Goal: Find specific fact: Find specific fact

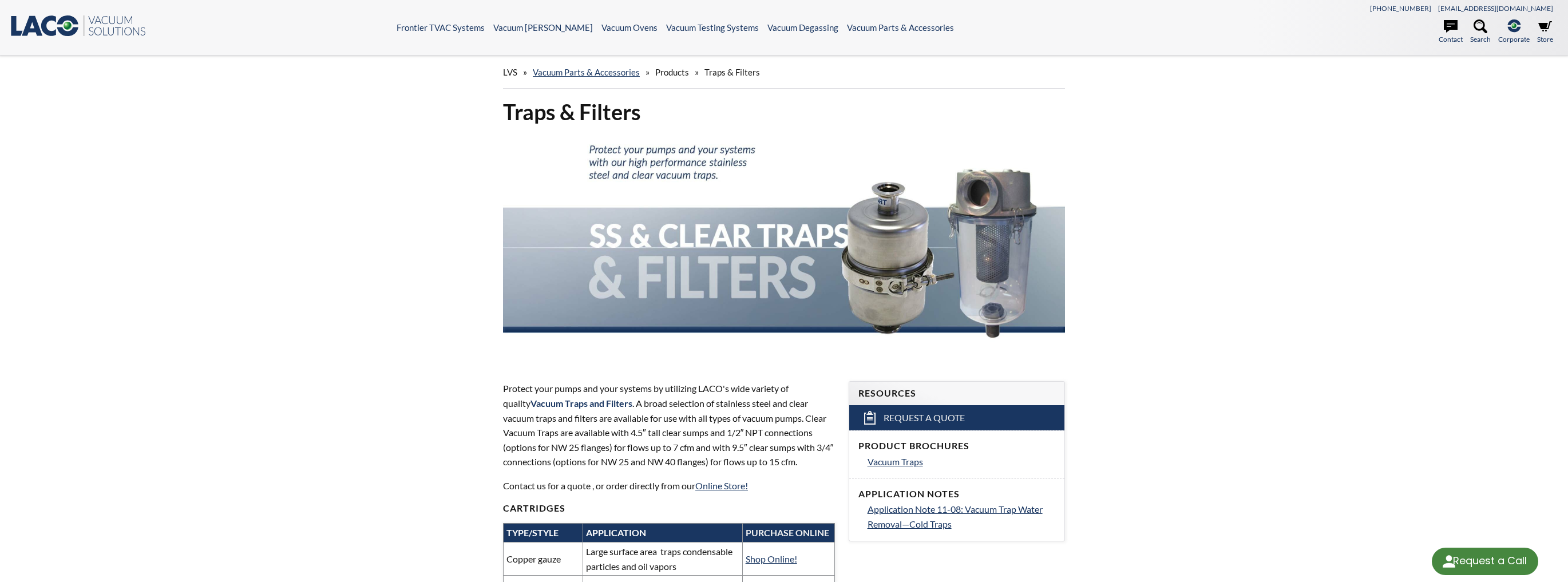
select select "Language Translate Widget"
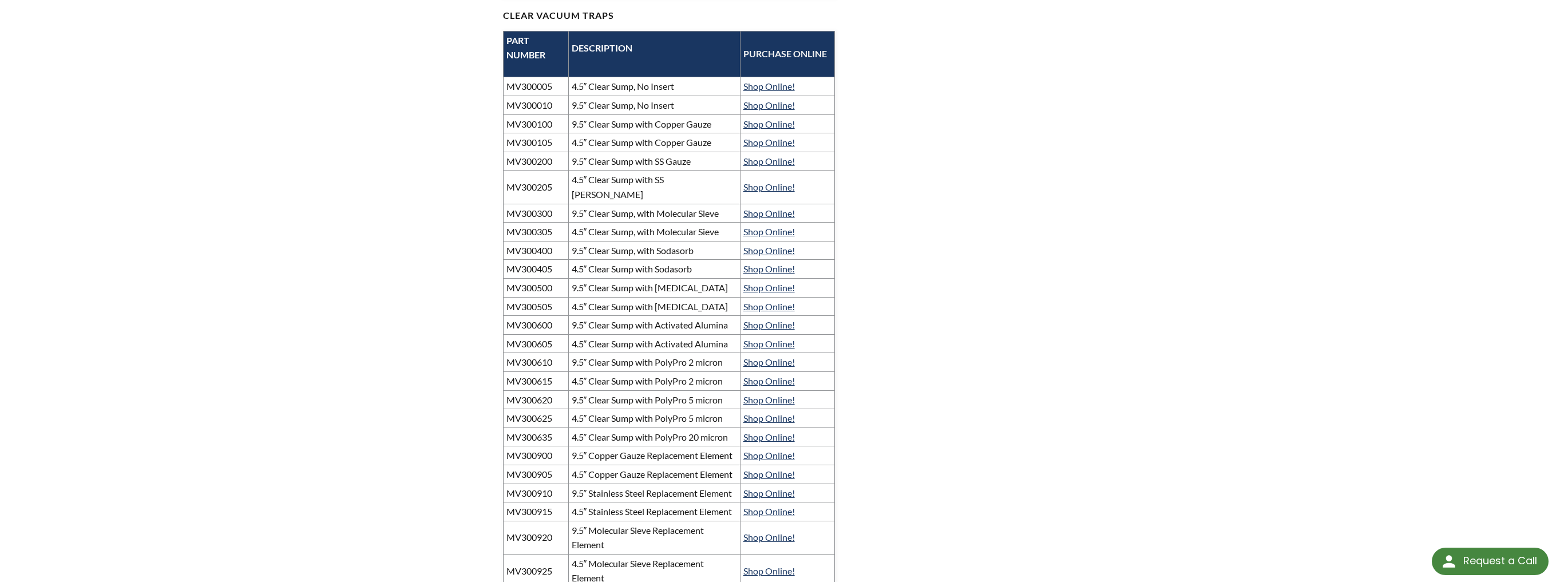
scroll to position [778, 0]
click at [749, 375] on link "Shop Online!" at bounding box center [769, 380] width 51 height 11
click at [769, 394] on link "Shop Online!" at bounding box center [769, 399] width 51 height 11
click at [549, 389] on td "MV300620" at bounding box center [536, 399] width 65 height 19
click at [609, 371] on td "4.5″ Clear Sump with PolyPro 2 micron" at bounding box center [654, 380] width 172 height 19
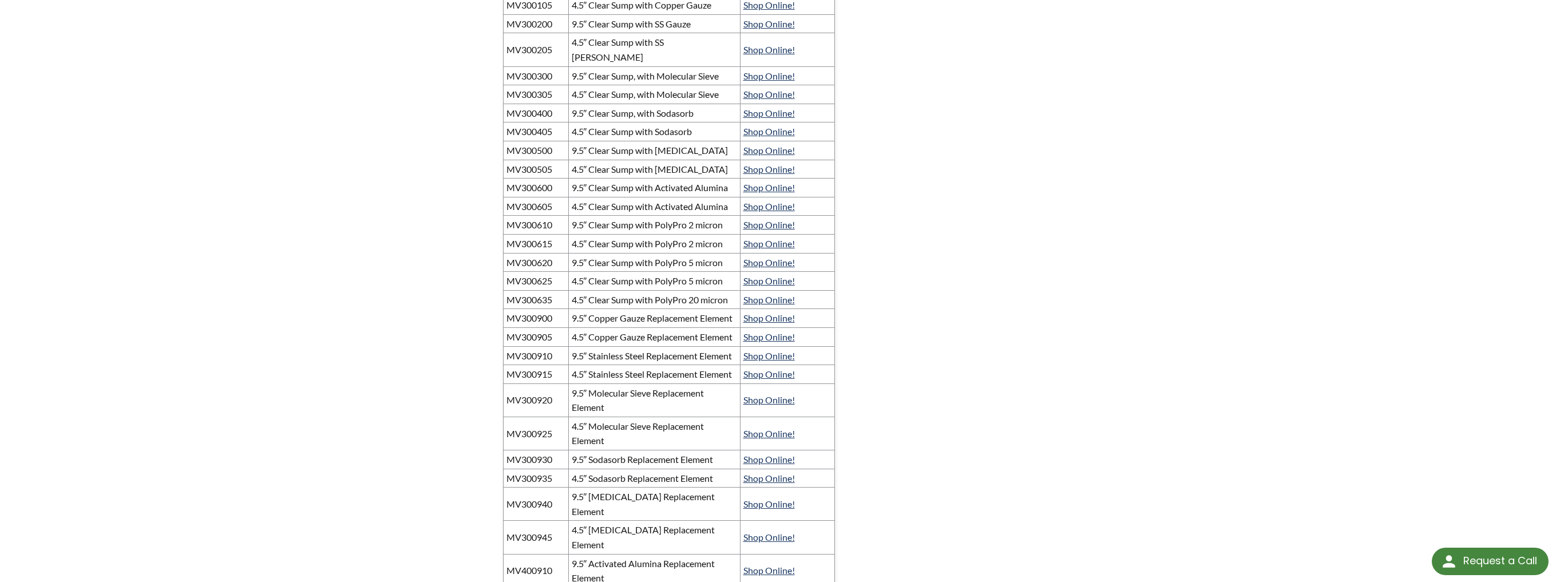
scroll to position [916, 0]
click at [752, 439] on link "Shop Online!" at bounding box center [769, 432] width 51 height 11
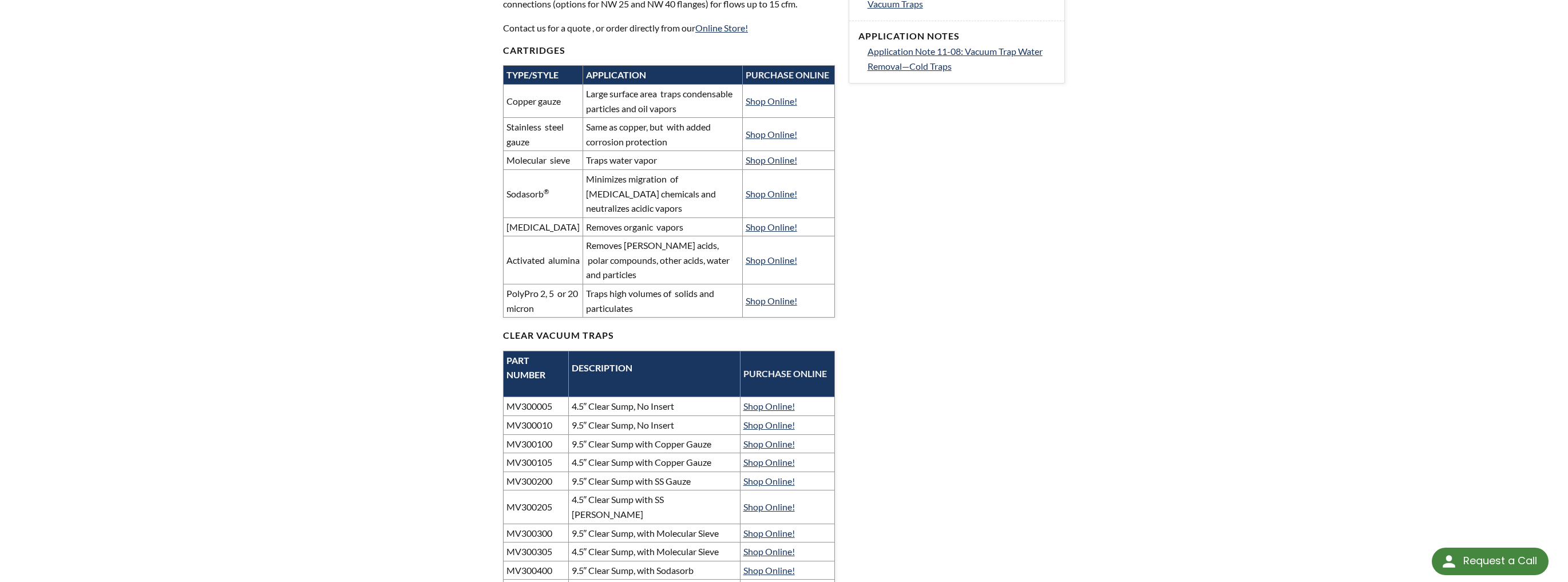
scroll to position [458, 0]
click at [774, 131] on link "Shop Online!" at bounding box center [772, 134] width 51 height 11
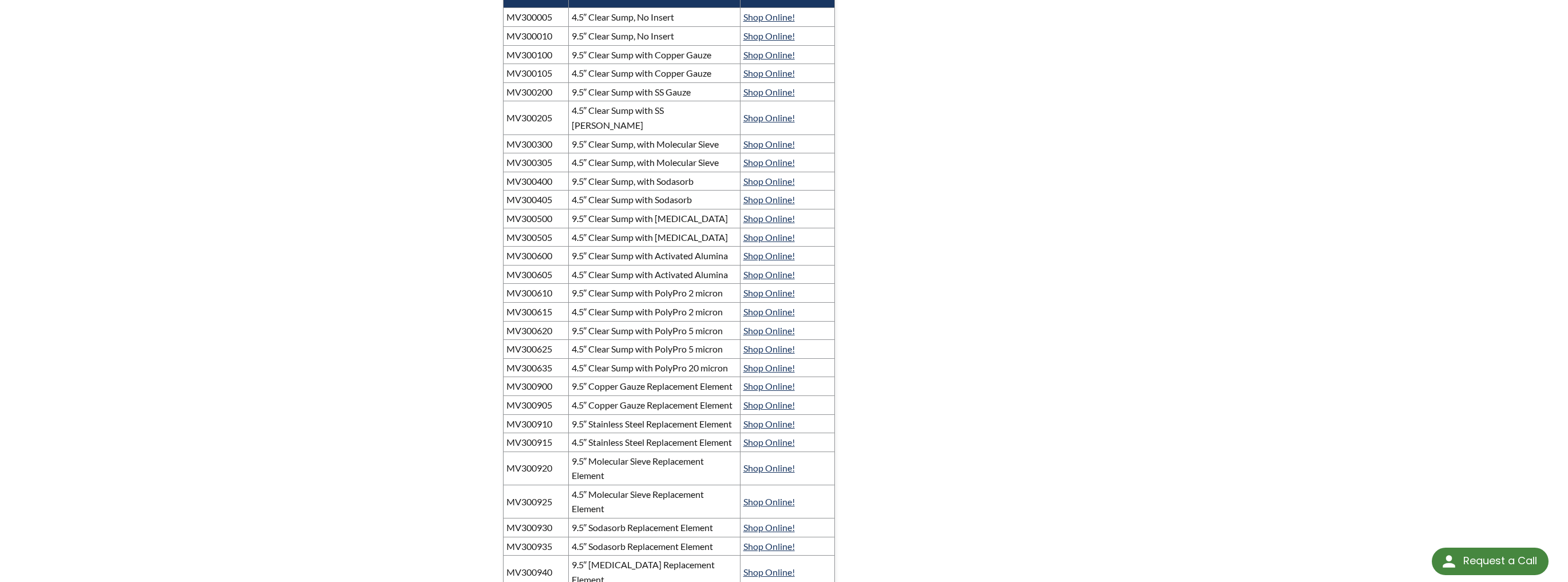
scroll to position [916, 0]
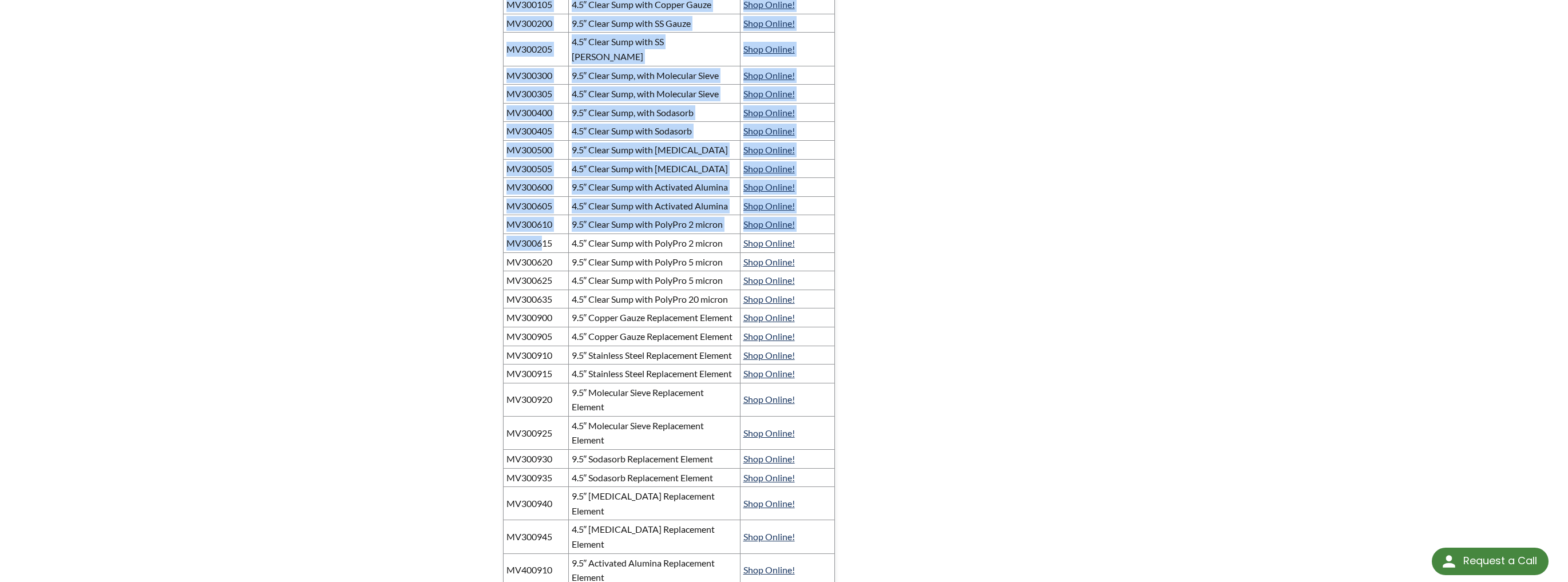
drag, startPoint x: 543, startPoint y: 225, endPoint x: 499, endPoint y: 216, distance: 44.9
click at [499, 216] on div "Protect your pumps and your systems by utilizing LACO's wide variety of quality…" at bounding box center [669, 256] width 346 height 1618
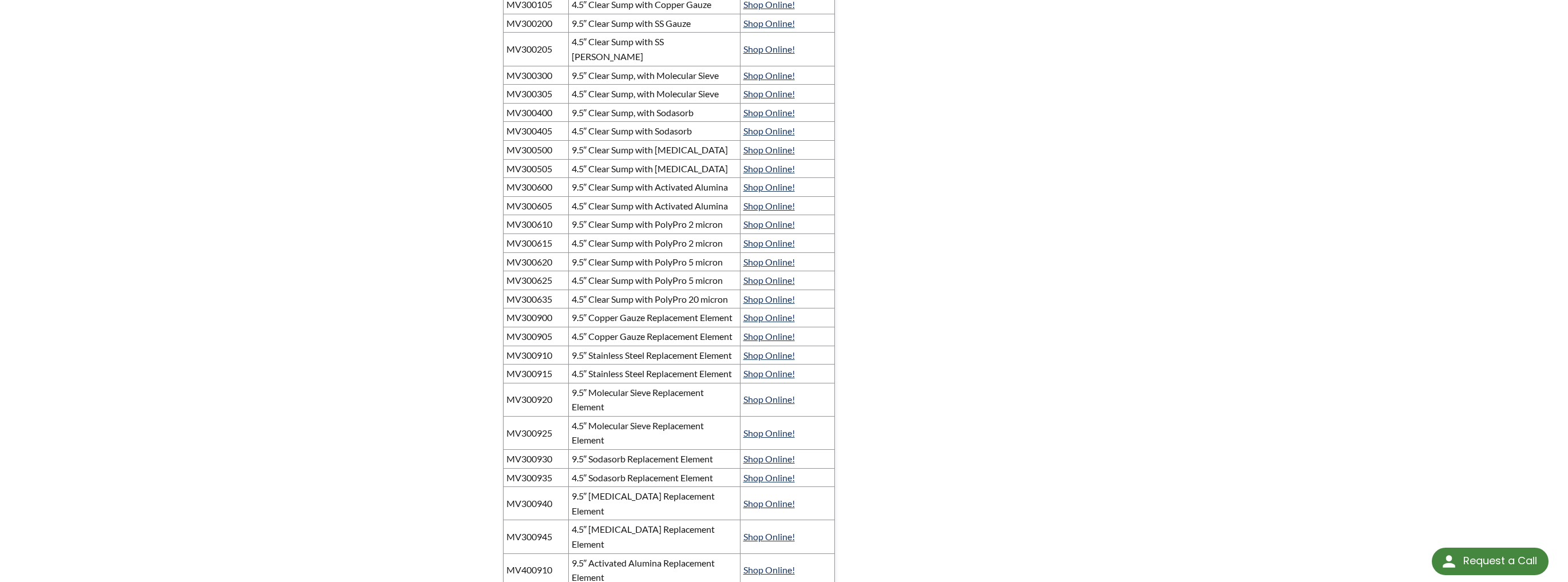
click at [552, 233] on td "MV300615" at bounding box center [536, 242] width 65 height 19
drag, startPoint x: 555, startPoint y: 224, endPoint x: 508, endPoint y: 227, distance: 47.1
click at [508, 233] on td "MV300615" at bounding box center [536, 242] width 65 height 19
copy td "MV300615"
